Goal: Share content

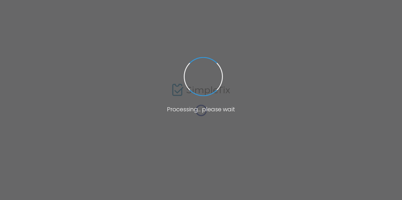
scroll to position [155, 0]
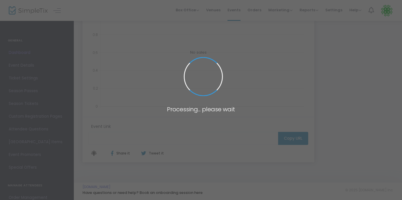
type input "[URL][DOMAIN_NAME]"
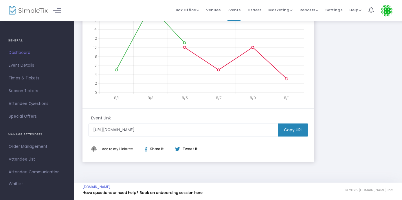
click at [291, 132] on m-button "Copy URL" at bounding box center [293, 129] width 30 height 13
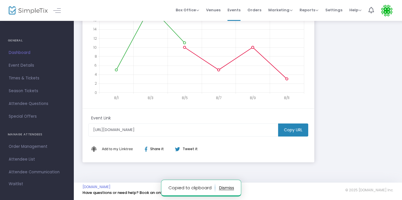
scroll to position [401, 2]
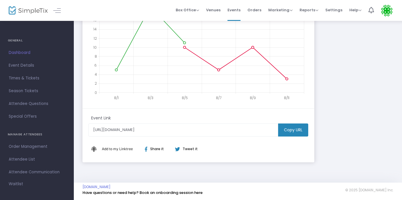
click at [290, 129] on m-button "Copy URL" at bounding box center [293, 129] width 30 height 13
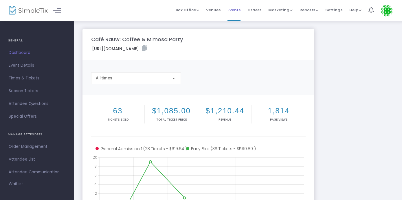
click at [234, 11] on span "Events" at bounding box center [233, 10] width 13 height 15
